Goal: Task Accomplishment & Management: Manage account settings

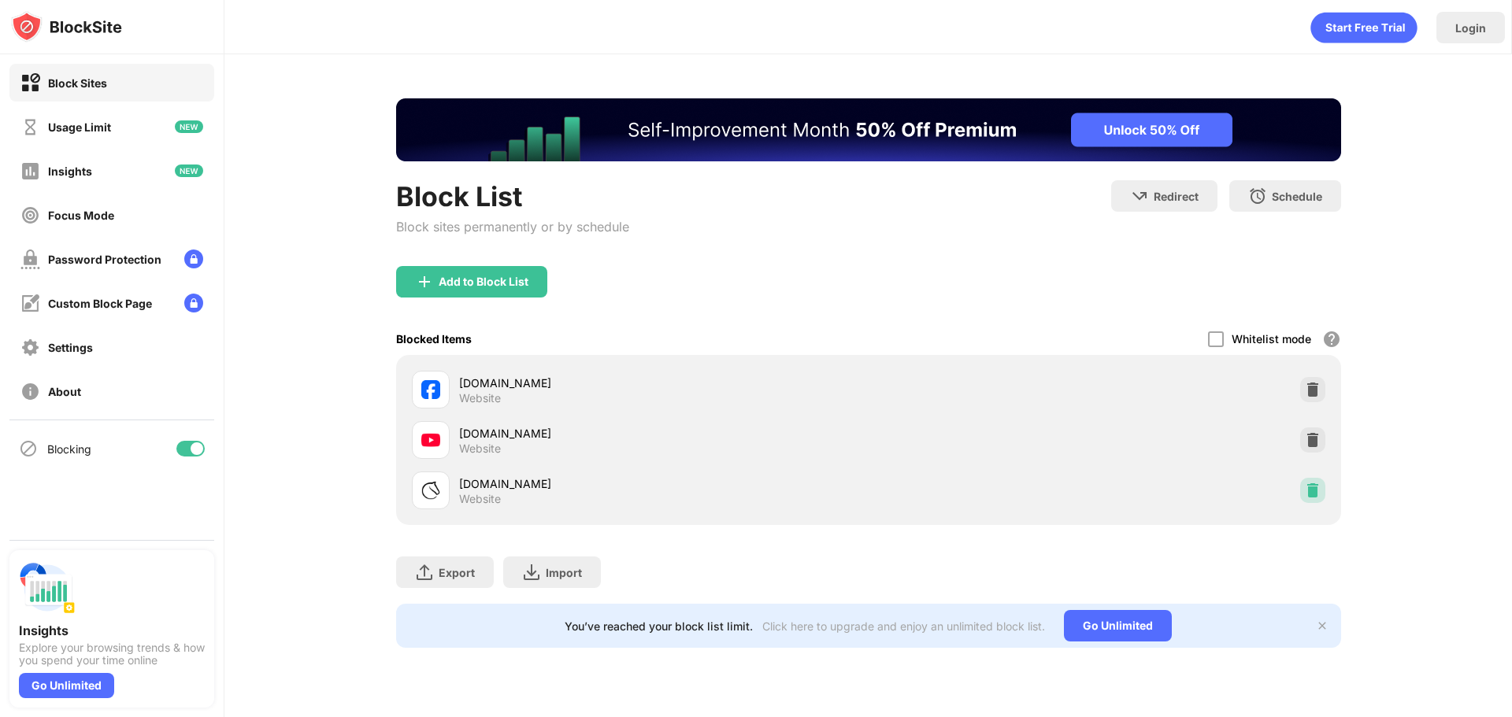
click at [1318, 494] on img at bounding box center [1313, 491] width 16 height 16
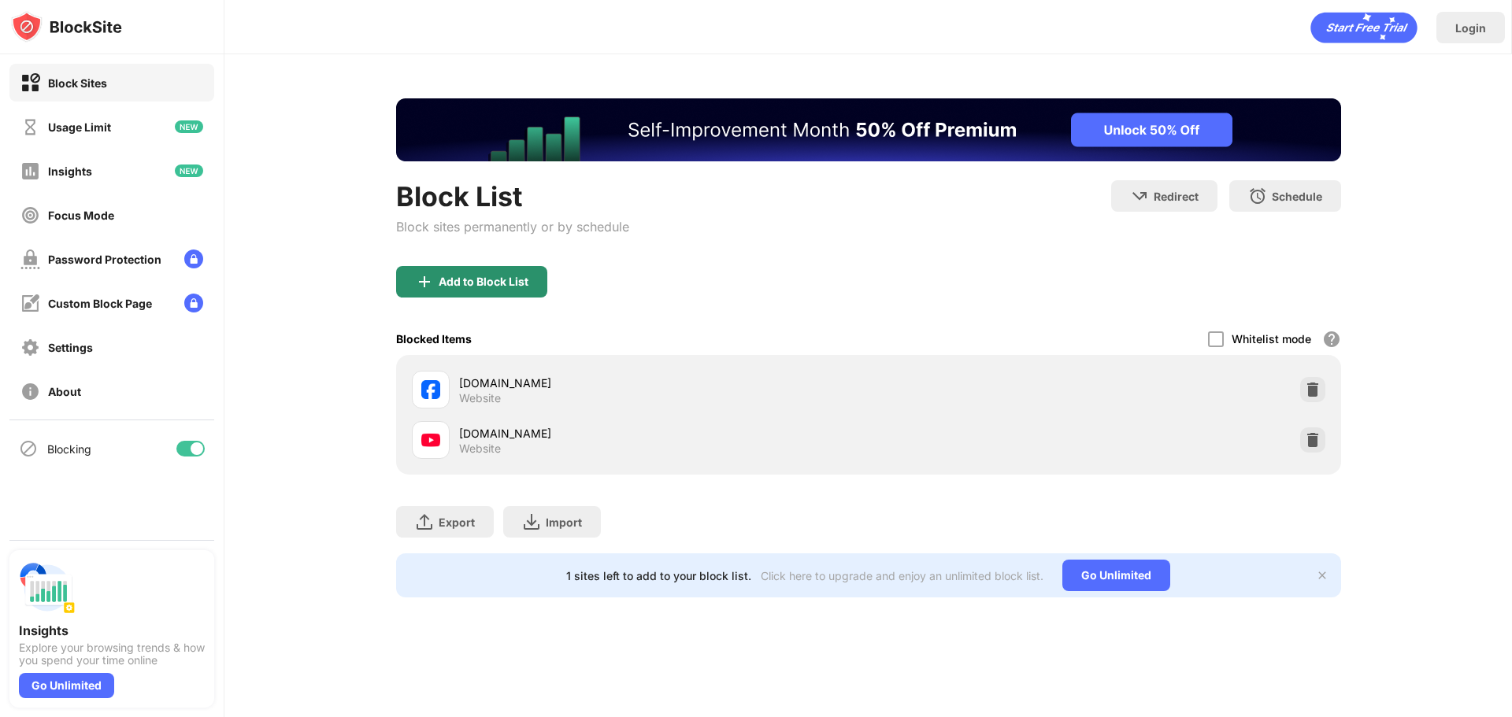
click at [488, 287] on div "Add to Block List" at bounding box center [484, 282] width 90 height 13
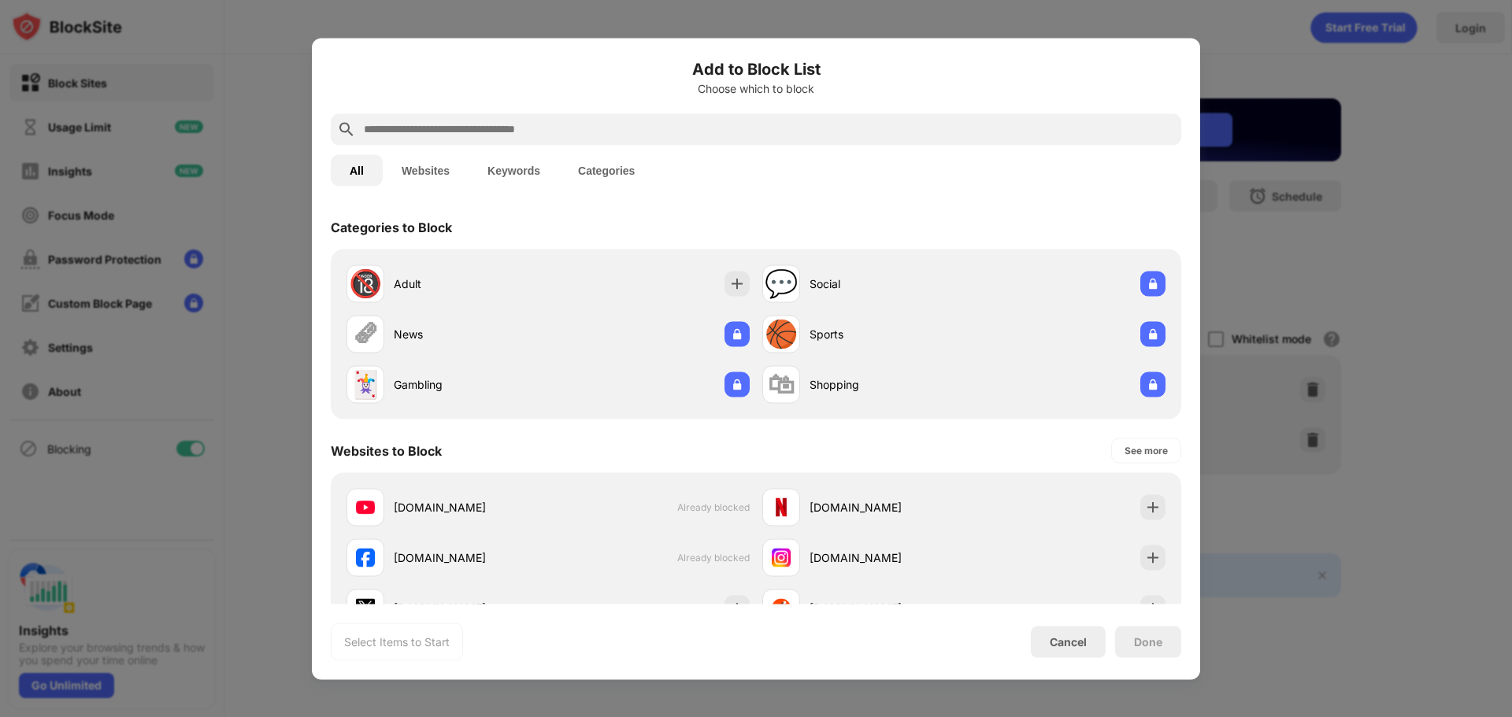
click at [546, 136] on input "text" at bounding box center [768, 129] width 813 height 19
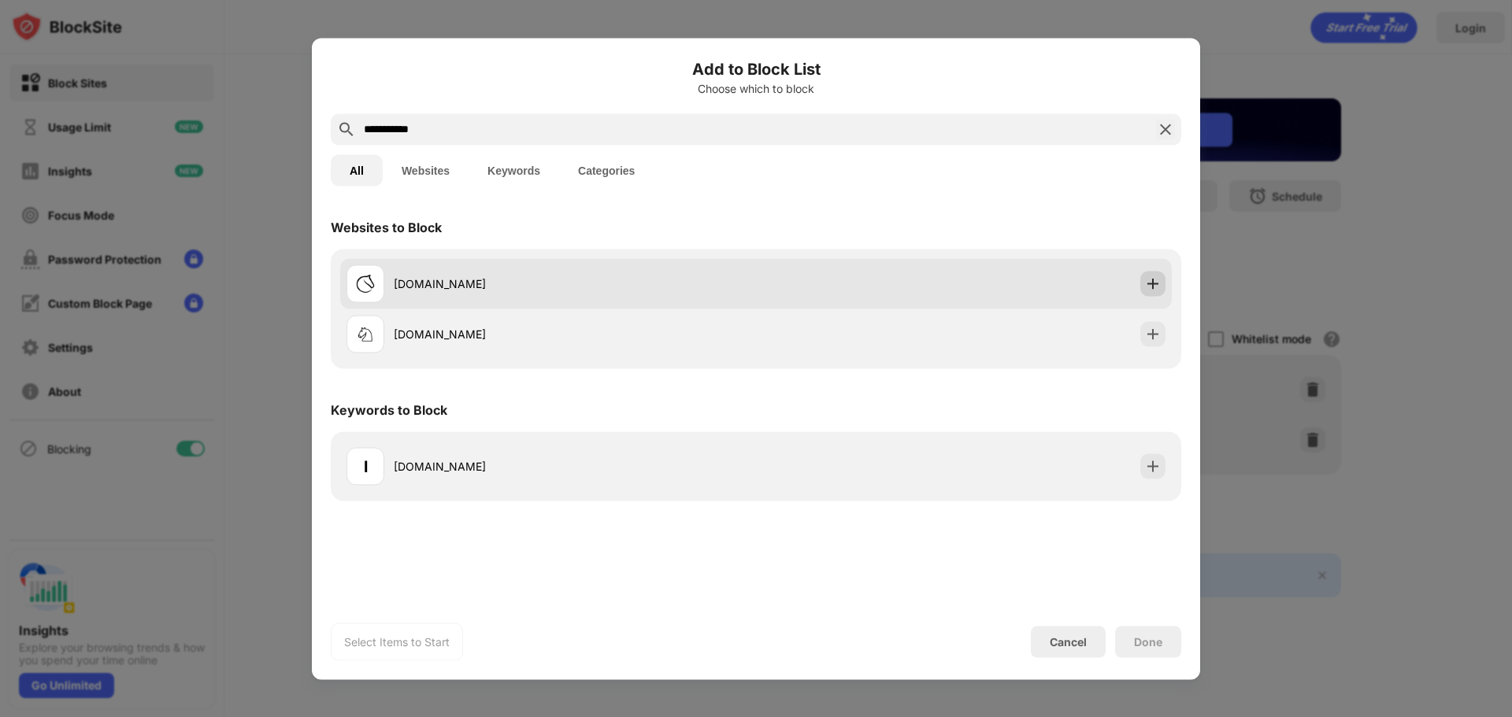
type input "**********"
click at [1153, 283] on img at bounding box center [1153, 284] width 16 height 16
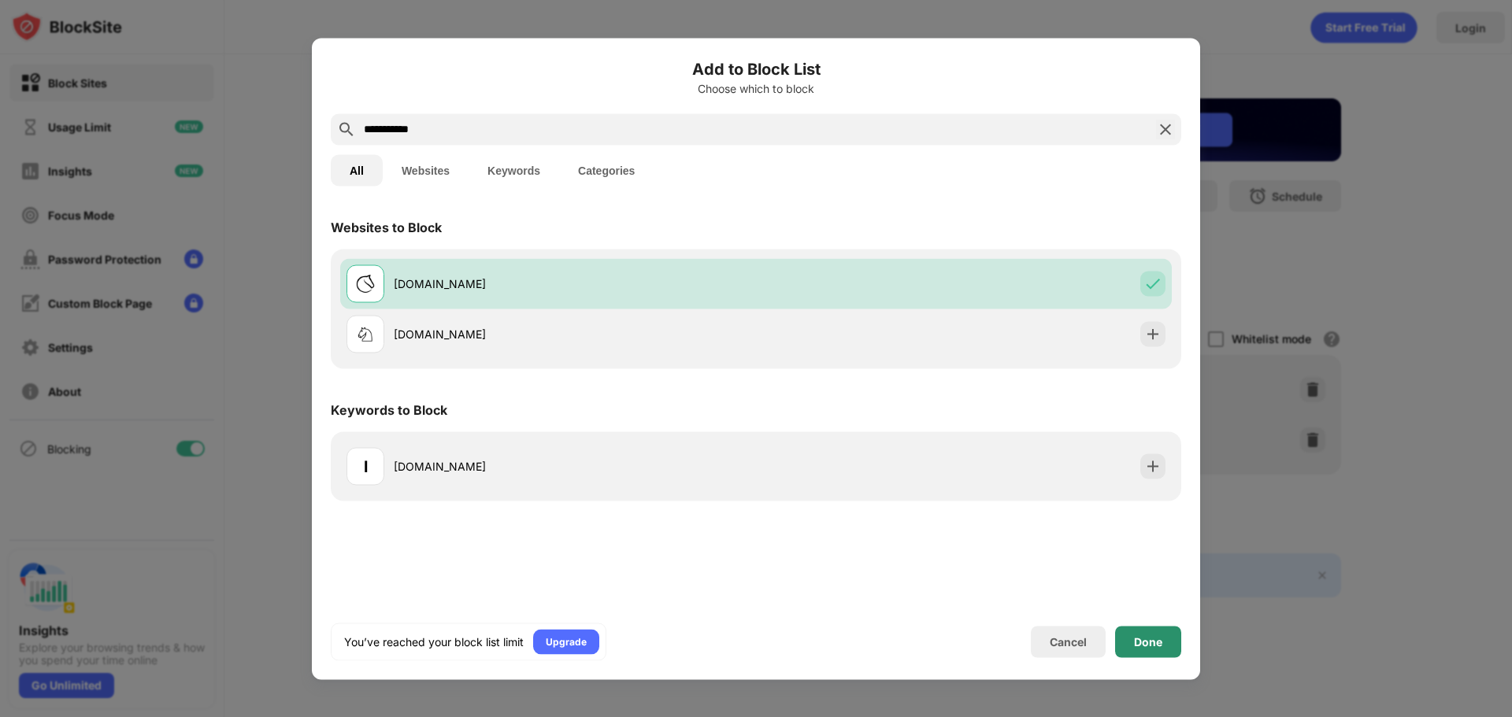
click at [1142, 636] on div "Done" at bounding box center [1148, 641] width 28 height 13
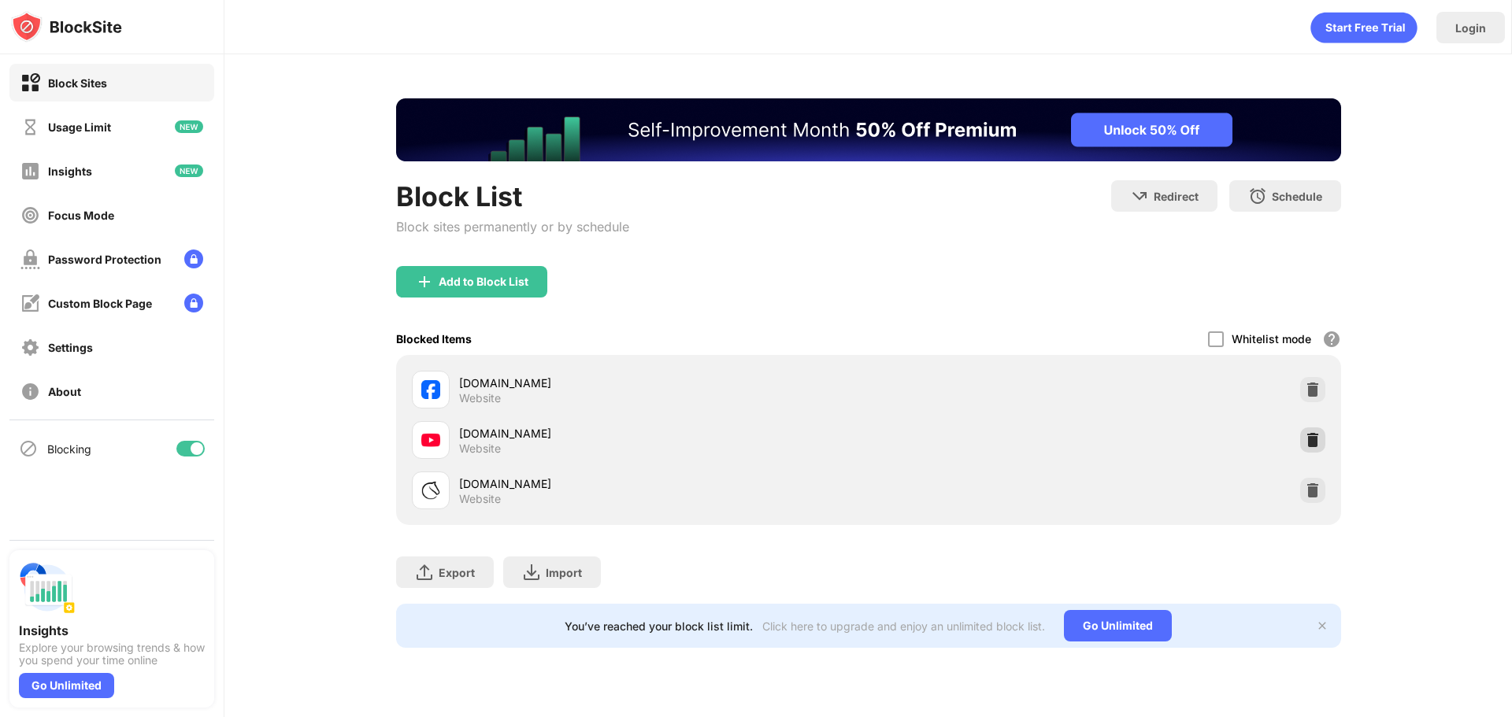
drag, startPoint x: 1319, startPoint y: 437, endPoint x: 1316, endPoint y: 404, distance: 33.2
click at [1319, 437] on img at bounding box center [1313, 440] width 16 height 16
